Goal: Task Accomplishment & Management: Use online tool/utility

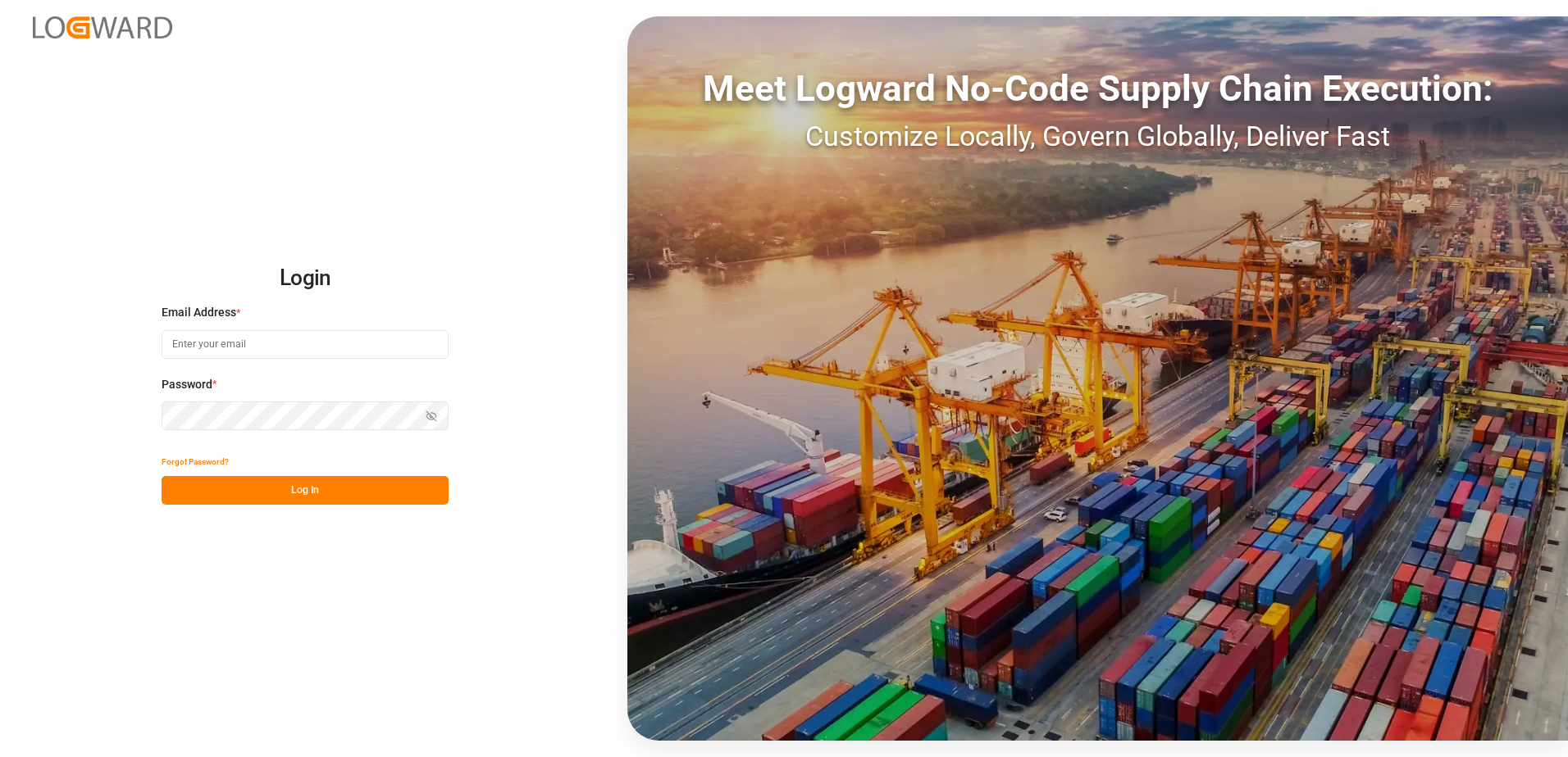
type input "[PERSON_NAME][EMAIL_ADDRESS][DOMAIN_NAME]"
click at [270, 500] on button "Log In" at bounding box center [305, 491] width 287 height 29
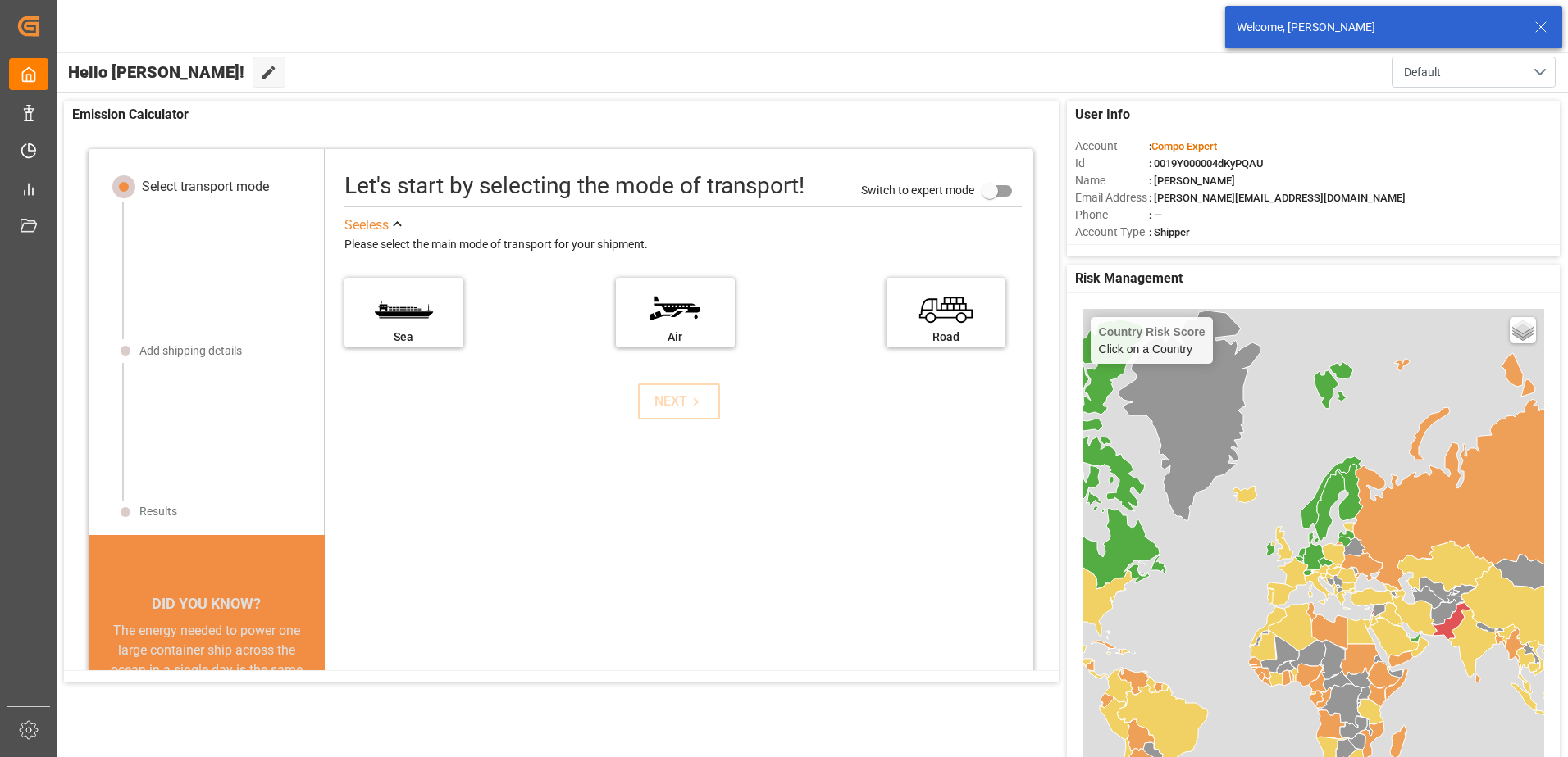
click at [1540, 19] on icon at bounding box center [1541, 27] width 19 height 19
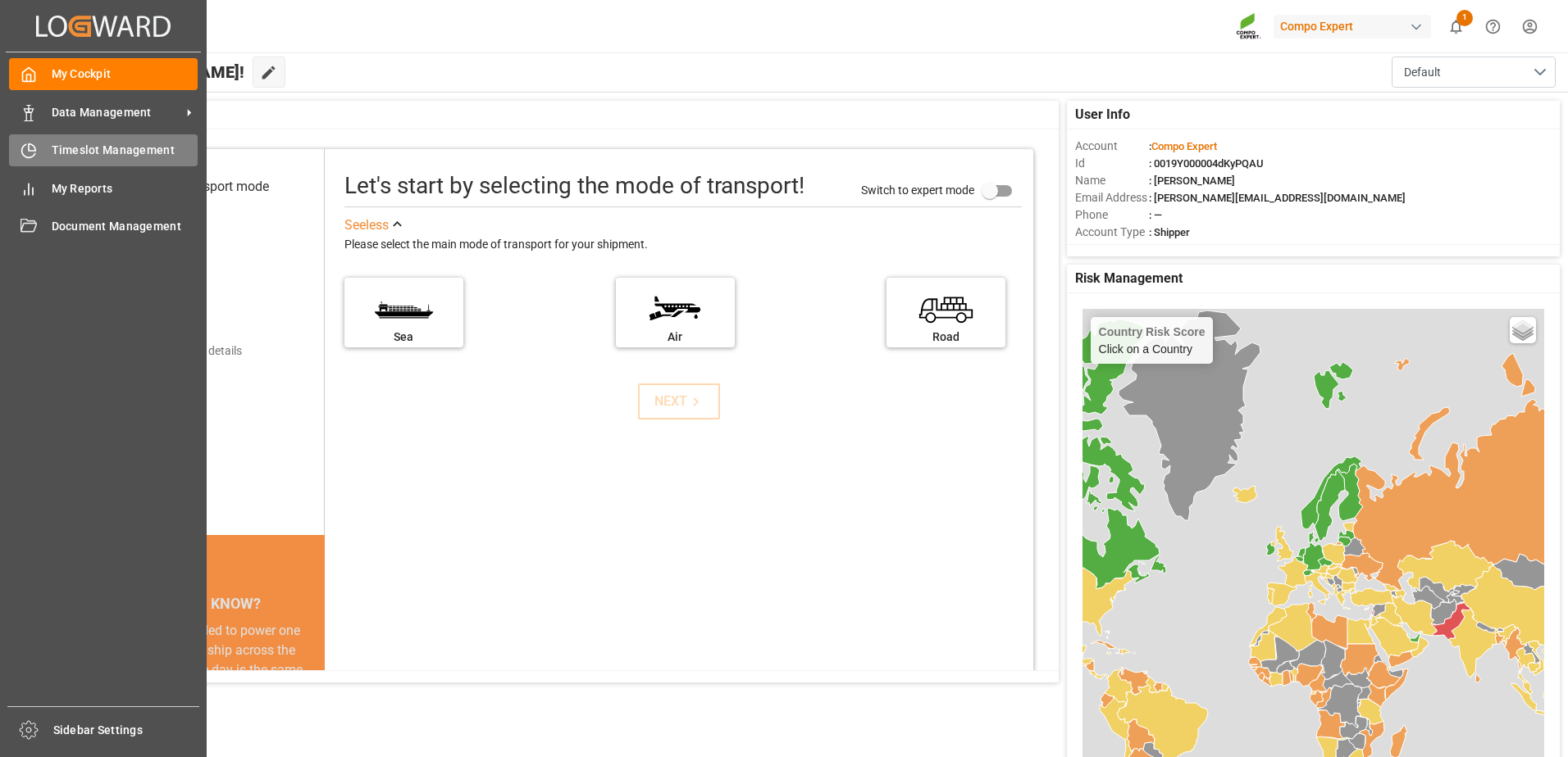
click at [39, 143] on div "Timeslot Management Timeslot Management" at bounding box center [103, 150] width 189 height 32
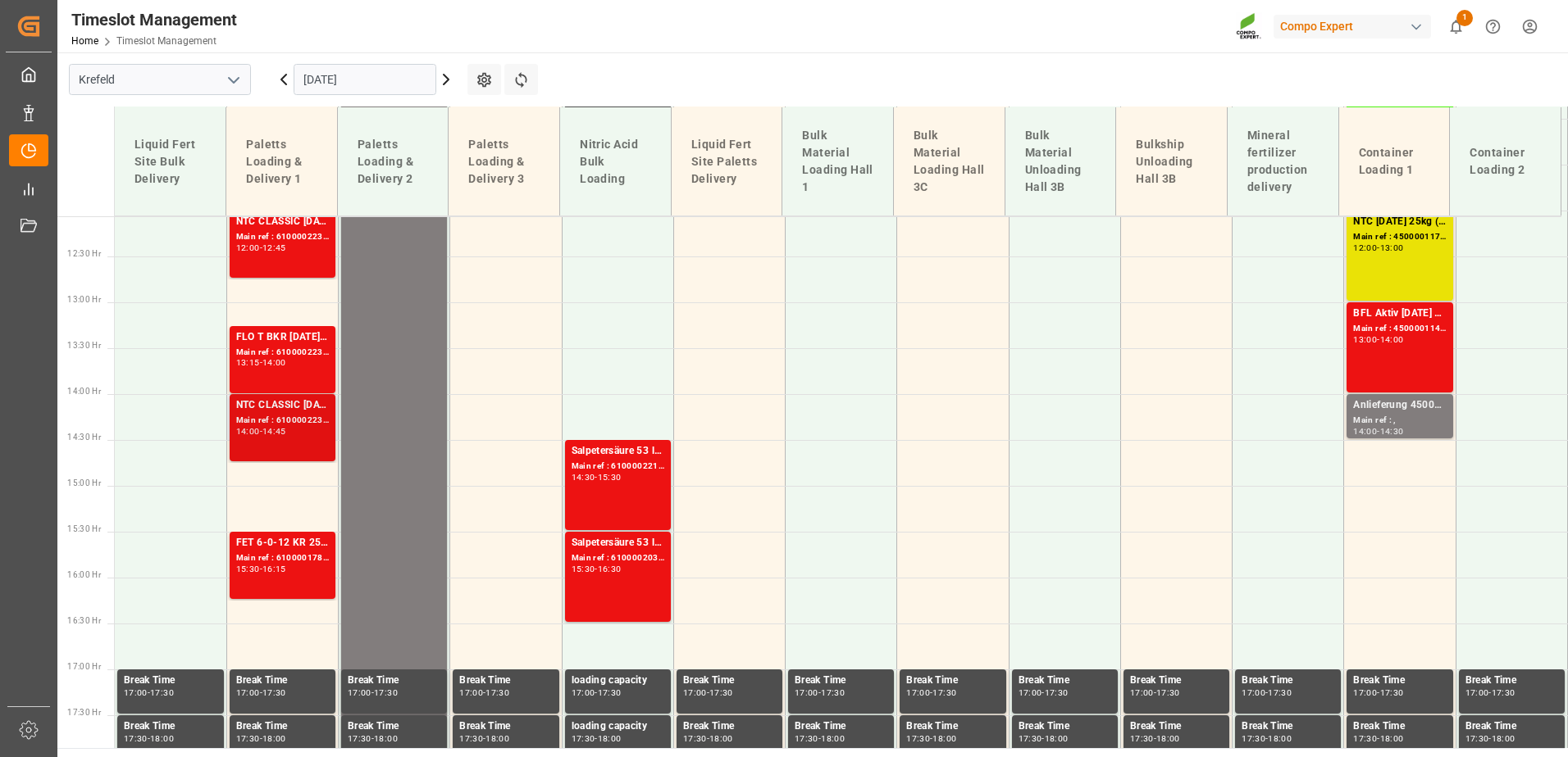
scroll to position [1071, 0]
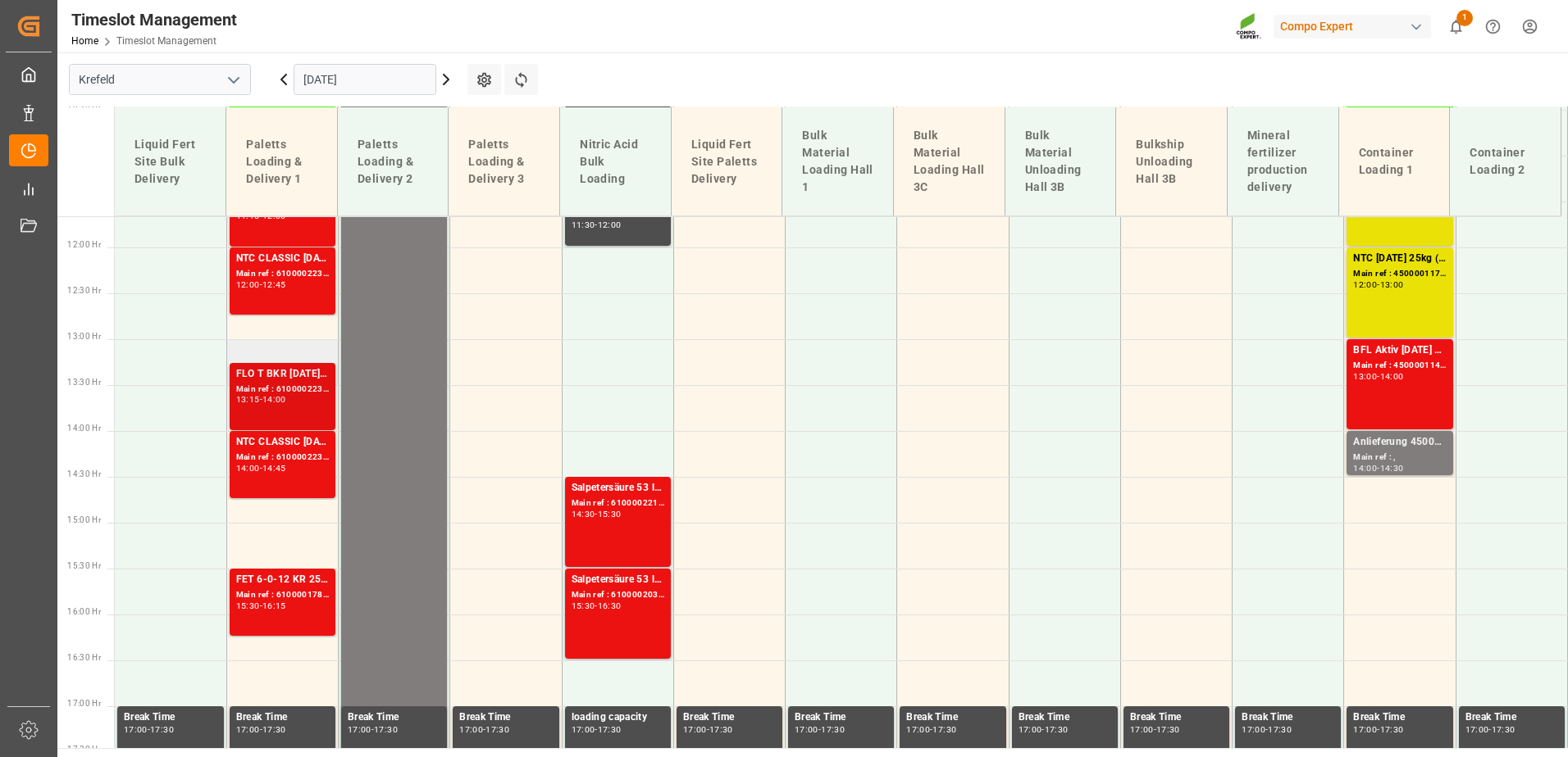
click at [263, 382] on div "FLO T BKR [DATE] 25kg (x40) D,ATBT SPORT [DATE] 25%UH 3M 25kg (x40) INTFLO T CL…" at bounding box center [283, 374] width 93 height 16
click at [270, 454] on div "Main ref : 6100002238, 2000001528" at bounding box center [283, 458] width 93 height 14
click at [302, 613] on div "FET 6-0-12 KR 25kg (x40) EN MTOFLO T PERM [DATE] 25kg (x42) WWBFL AKTIV [DATE] …" at bounding box center [283, 602] width 93 height 61
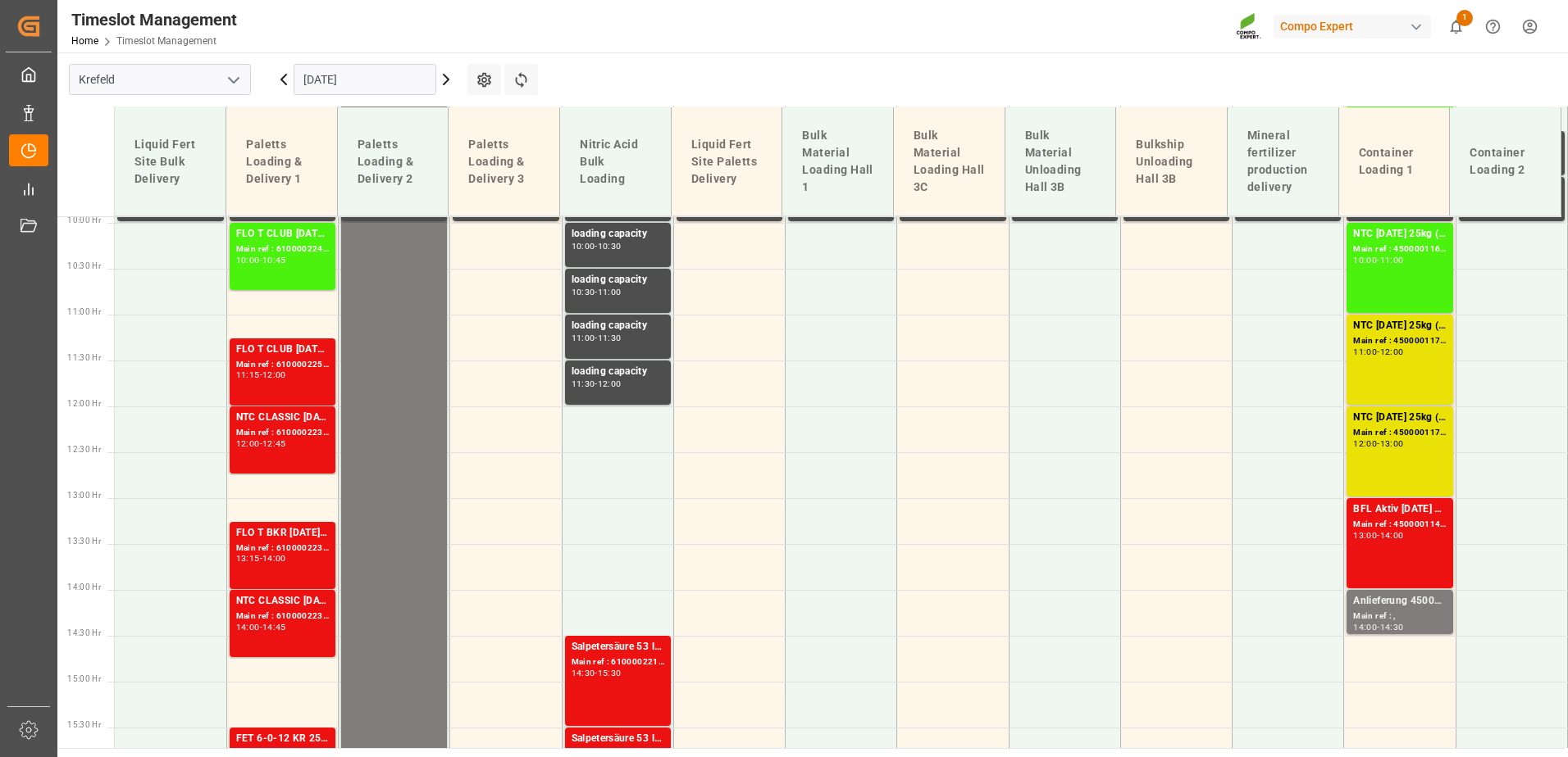
scroll to position [742, 0]
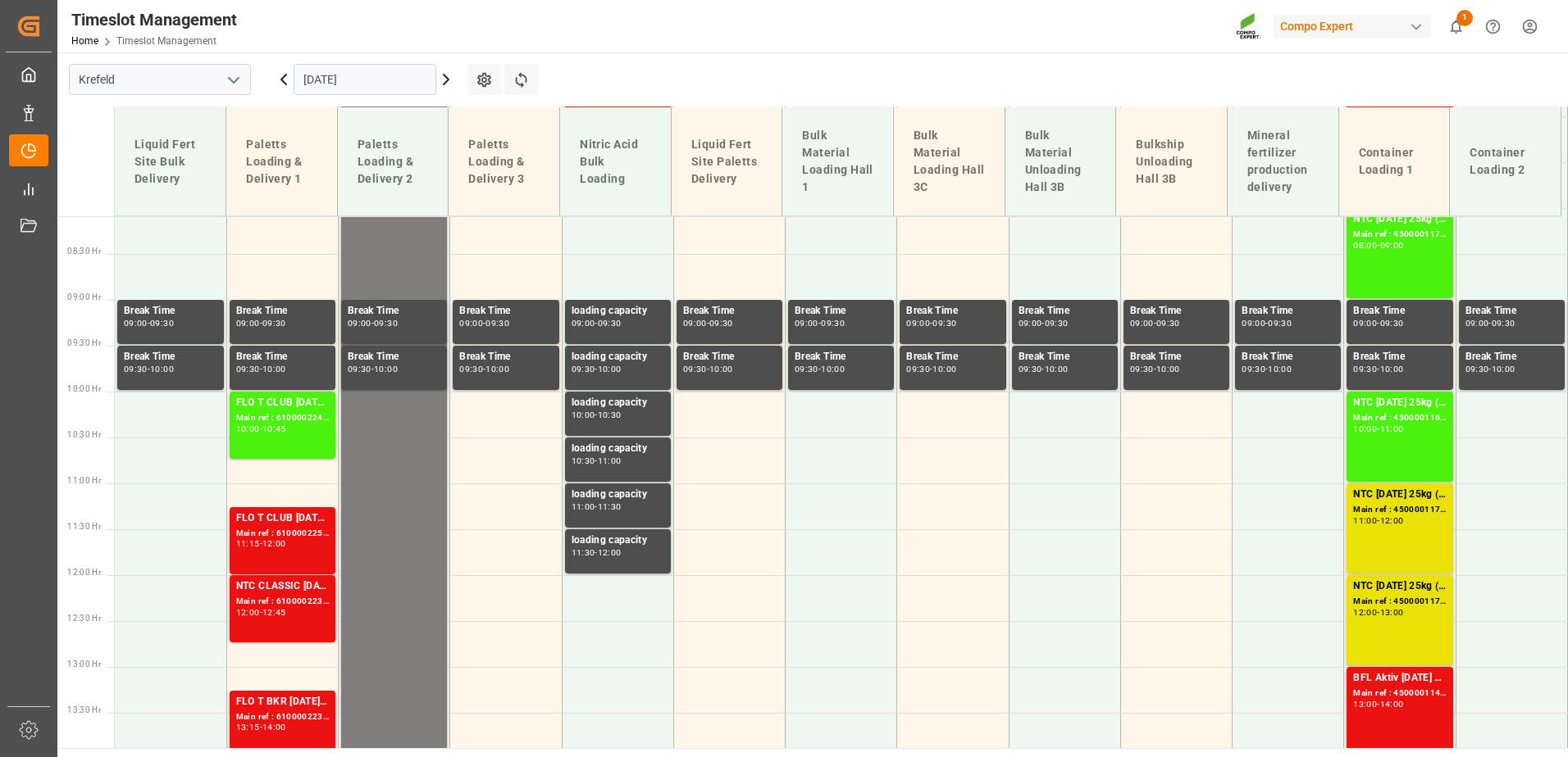
click at [279, 592] on div "NTC CLASSIC [DATE]+3+TE 1200kg BB" at bounding box center [283, 587] width 93 height 16
click at [278, 519] on div "FLO T CLUB [DATE] 25kg (x40) INT" at bounding box center [283, 518] width 93 height 16
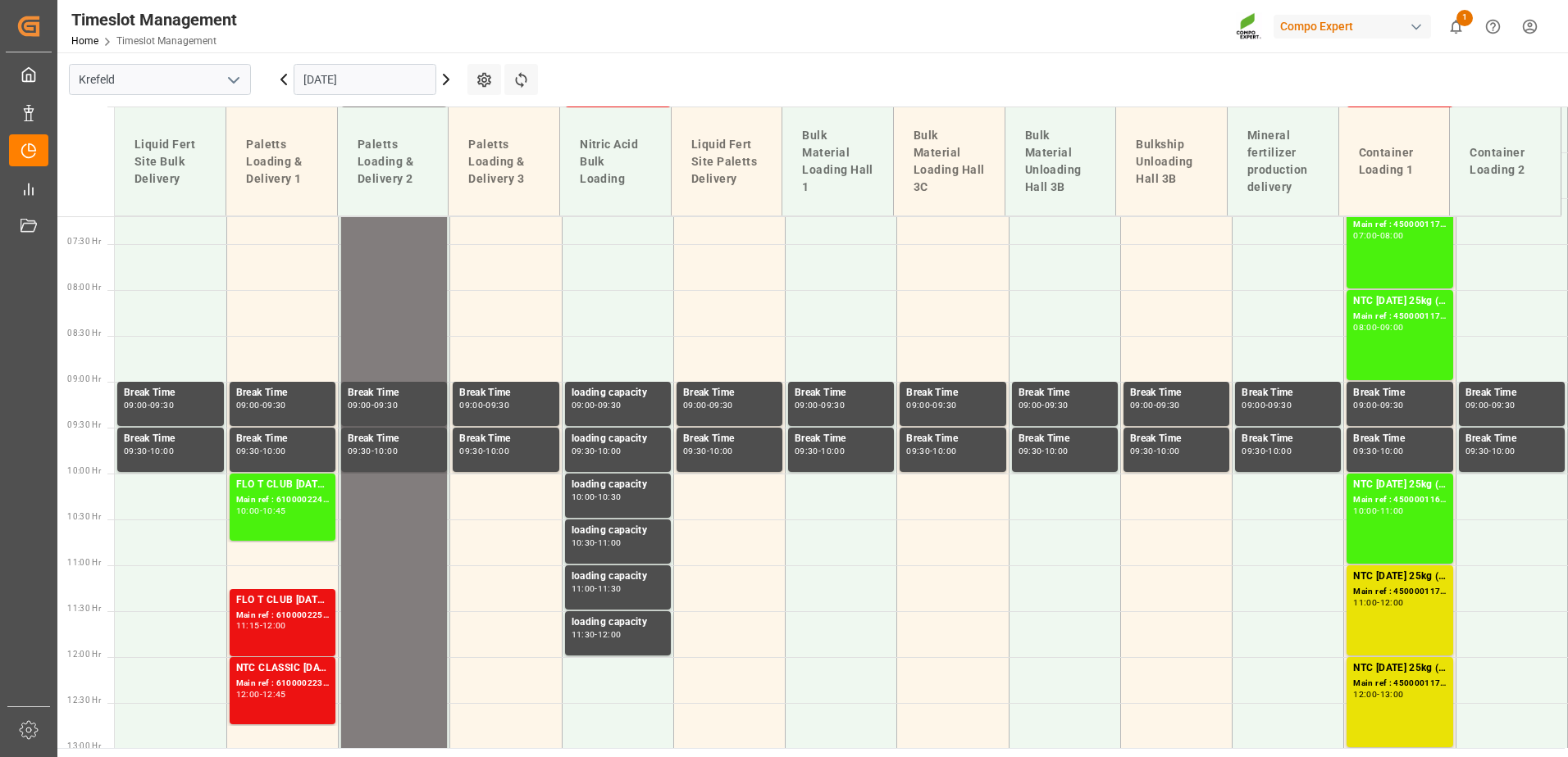
scroll to position [1071, 0]
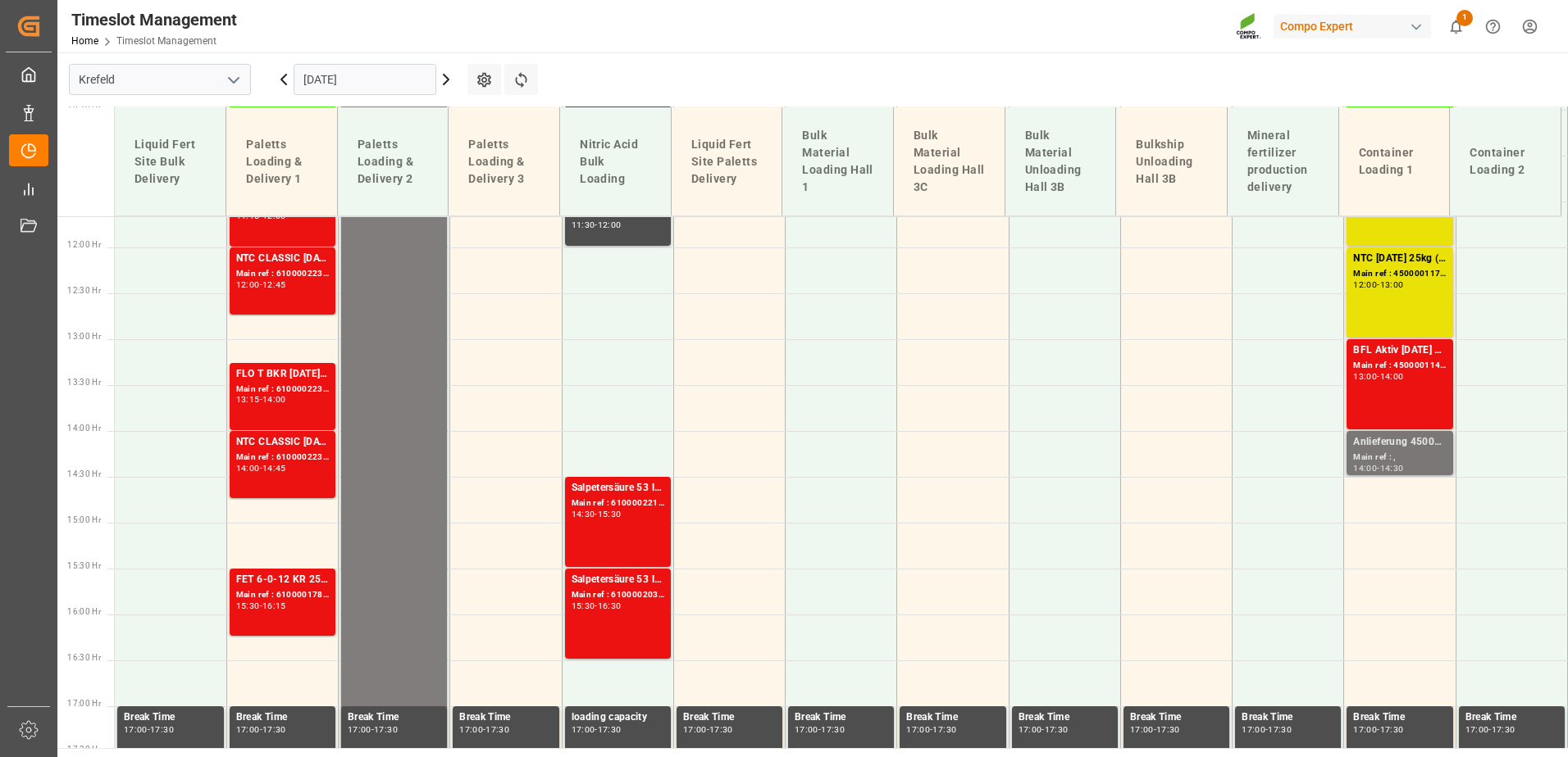
click at [1408, 447] on div "Anlieferung 4500005972" at bounding box center [1399, 442] width 93 height 16
